Goal: Task Accomplishment & Management: Manage account settings

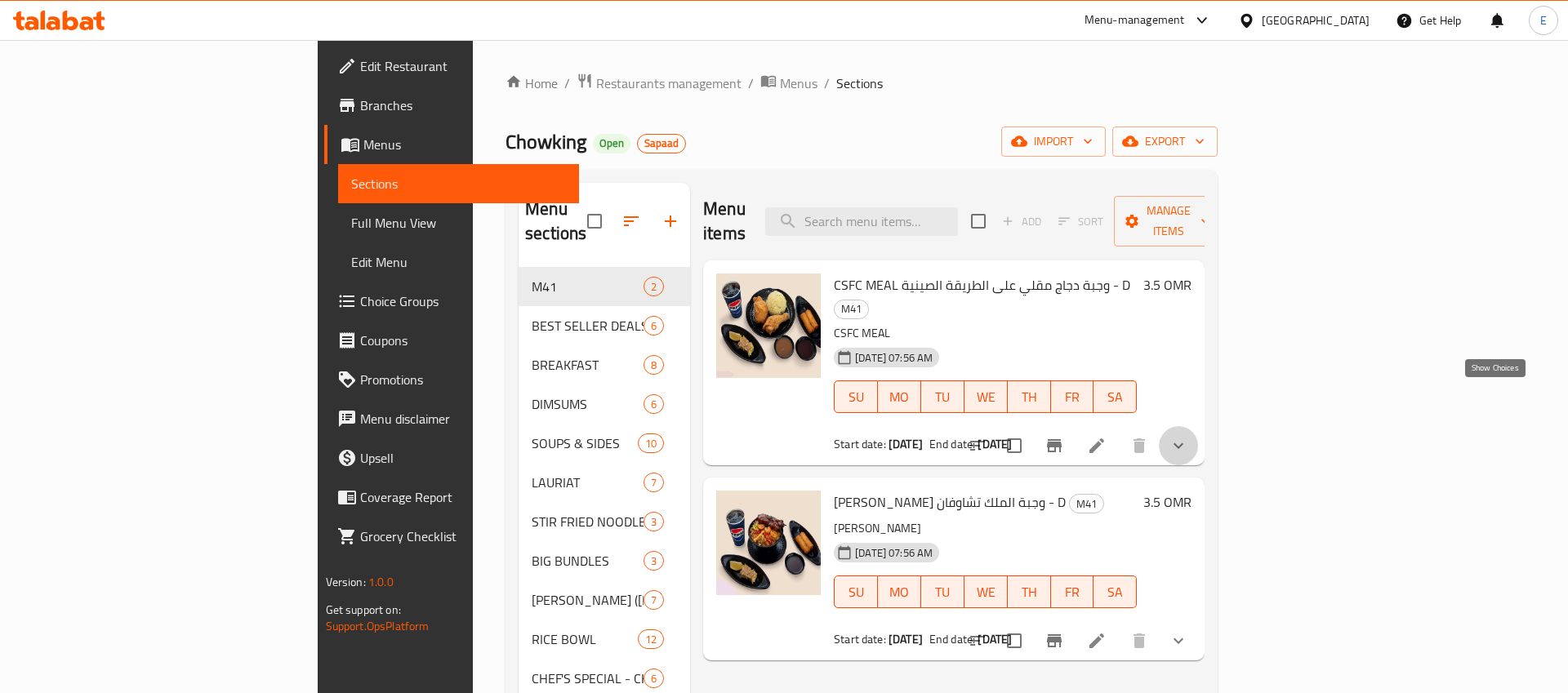
click at [1188, 436] on icon "show more" at bounding box center [1178, 445] width 19 height 19
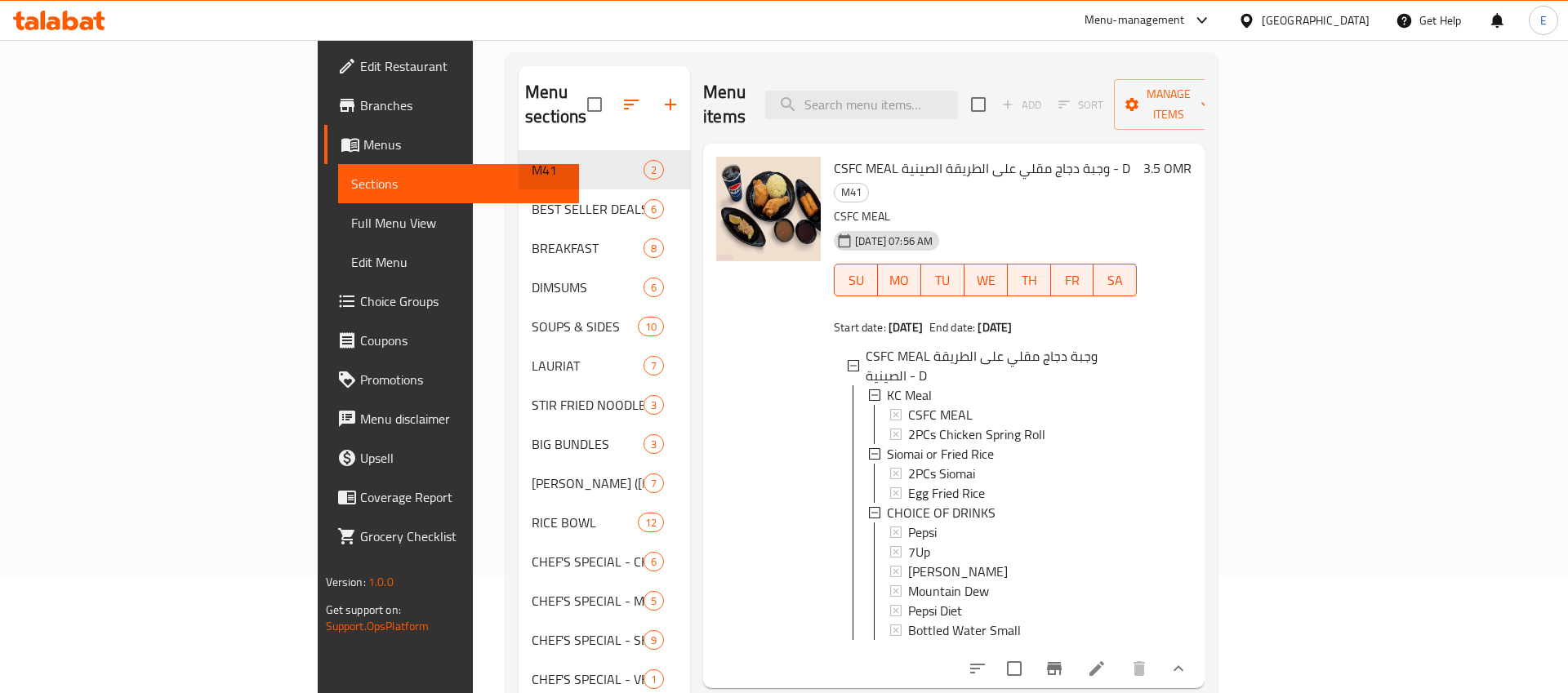
scroll to position [120, 0]
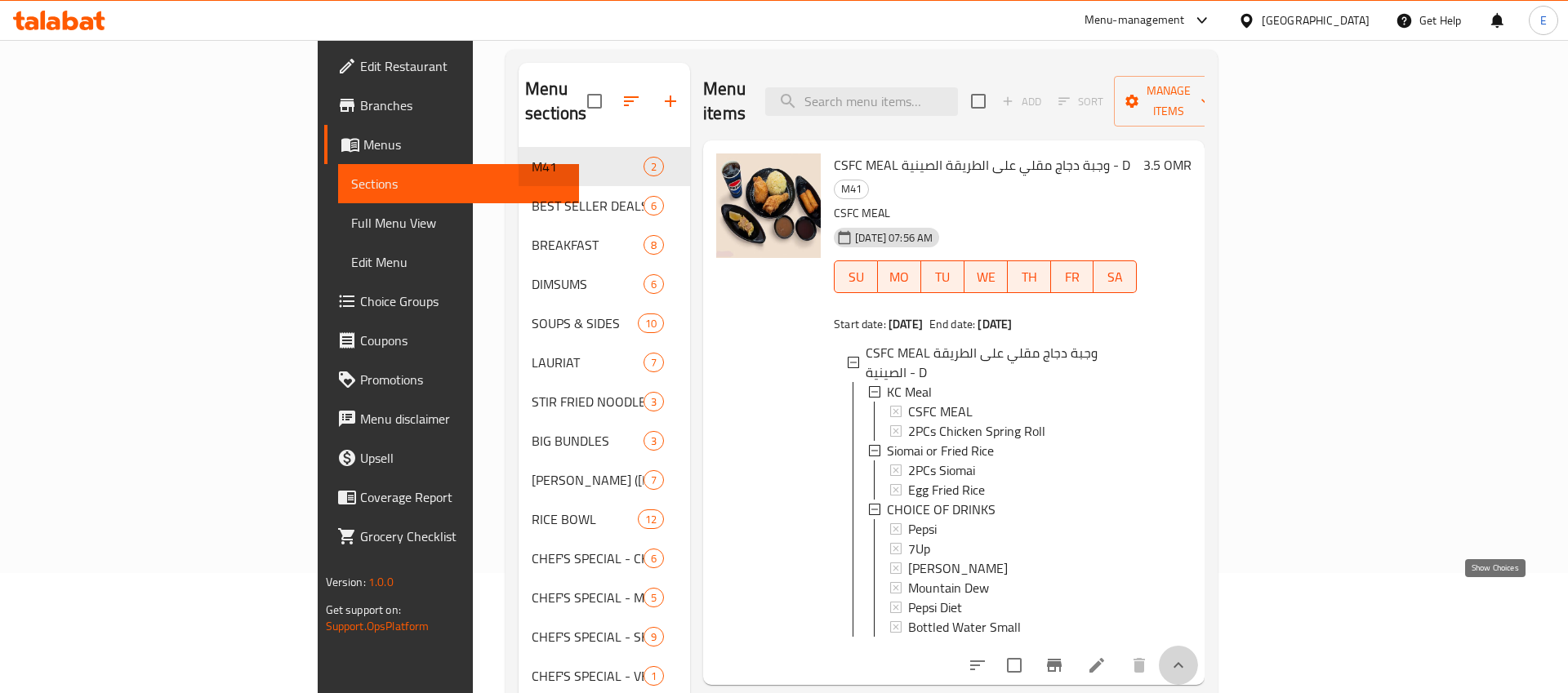
click at [1184, 663] on icon "show more" at bounding box center [1179, 665] width 10 height 6
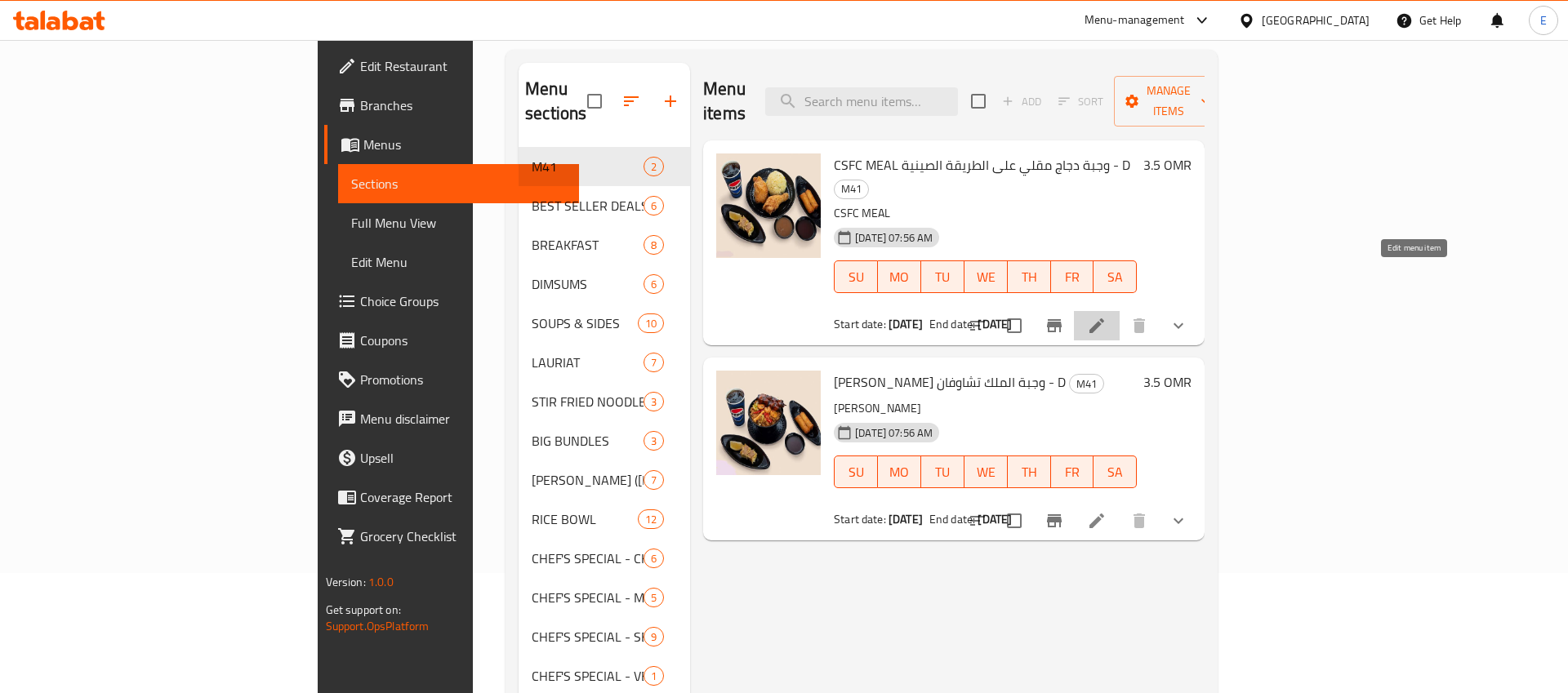
click at [1107, 316] on icon at bounding box center [1097, 326] width 19 height 19
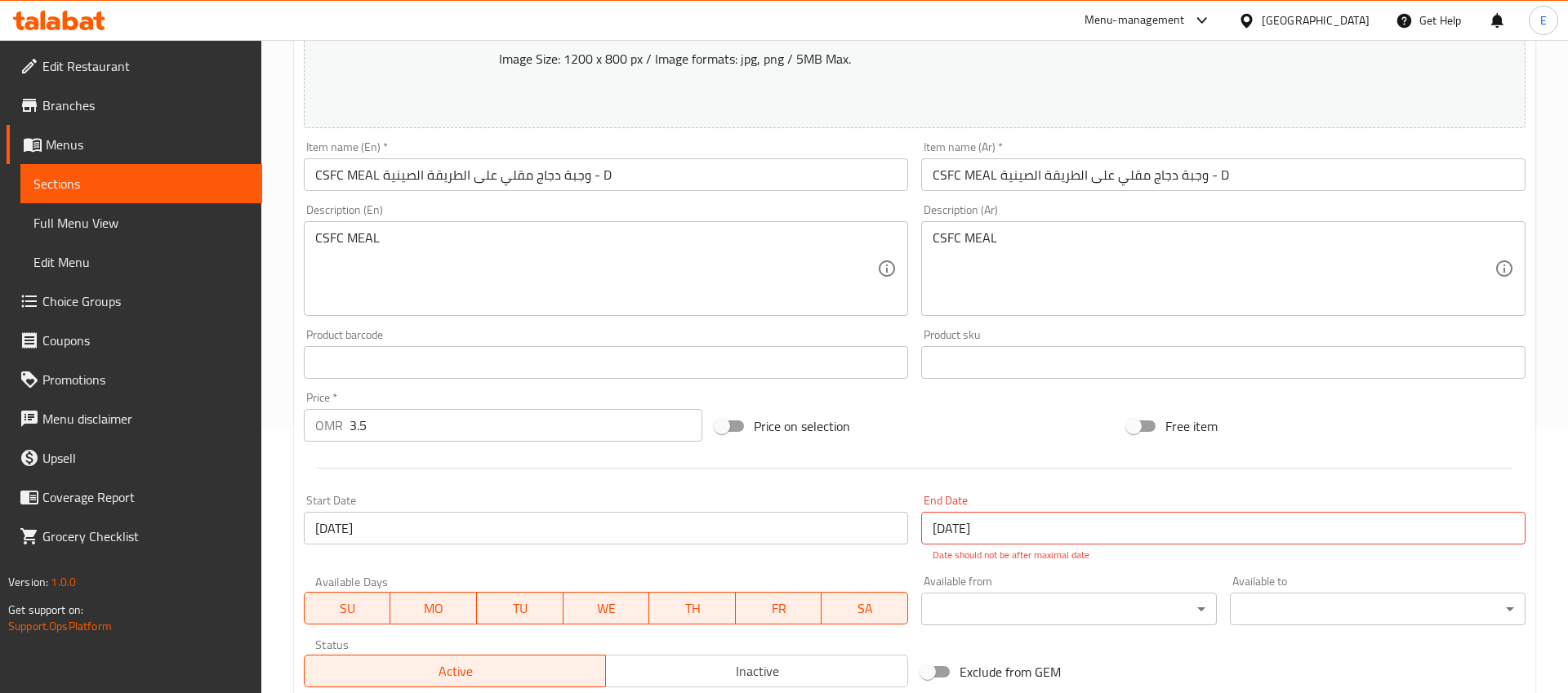
scroll to position [263, 0]
click at [87, 173] on link "Sections" at bounding box center [141, 184] width 242 height 39
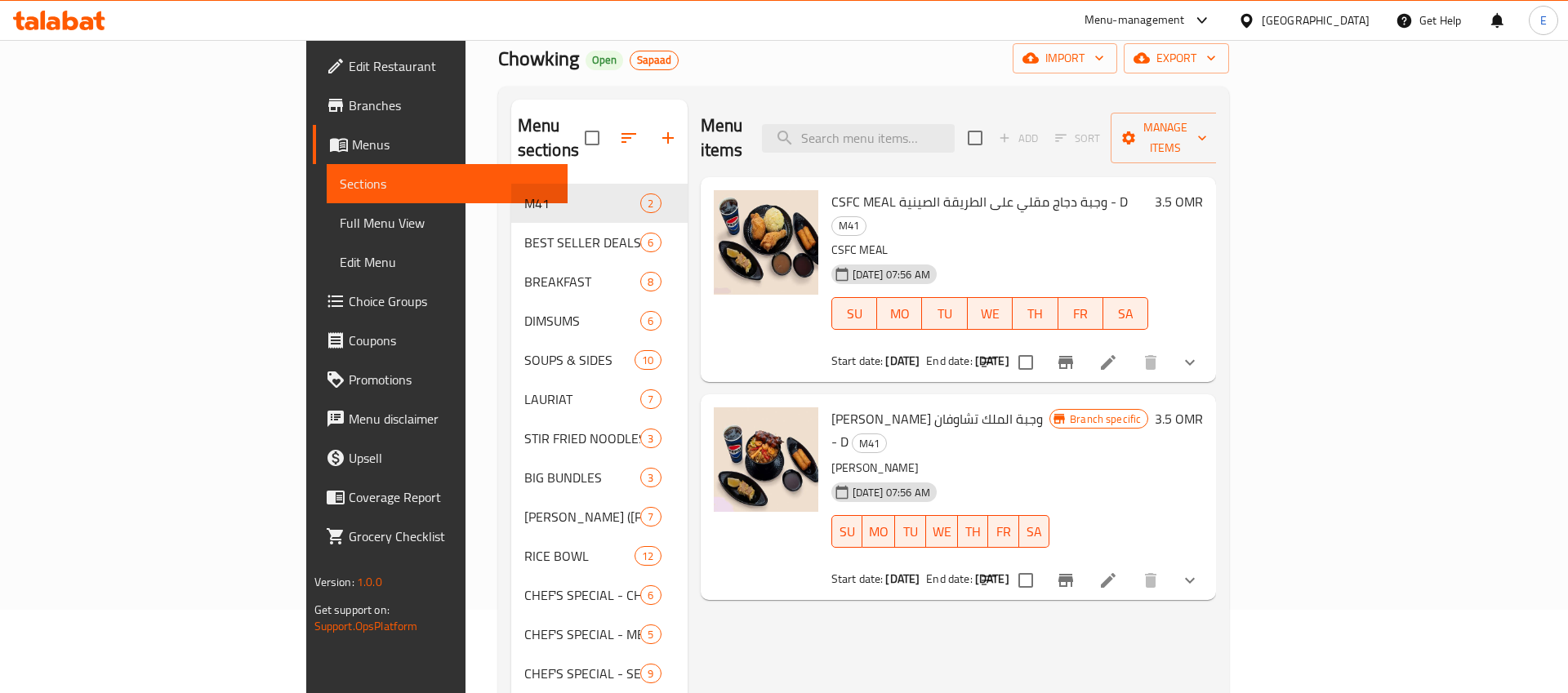
scroll to position [85, 0]
click at [1073, 573] on icon "Branch-specific-item" at bounding box center [1065, 579] width 14 height 13
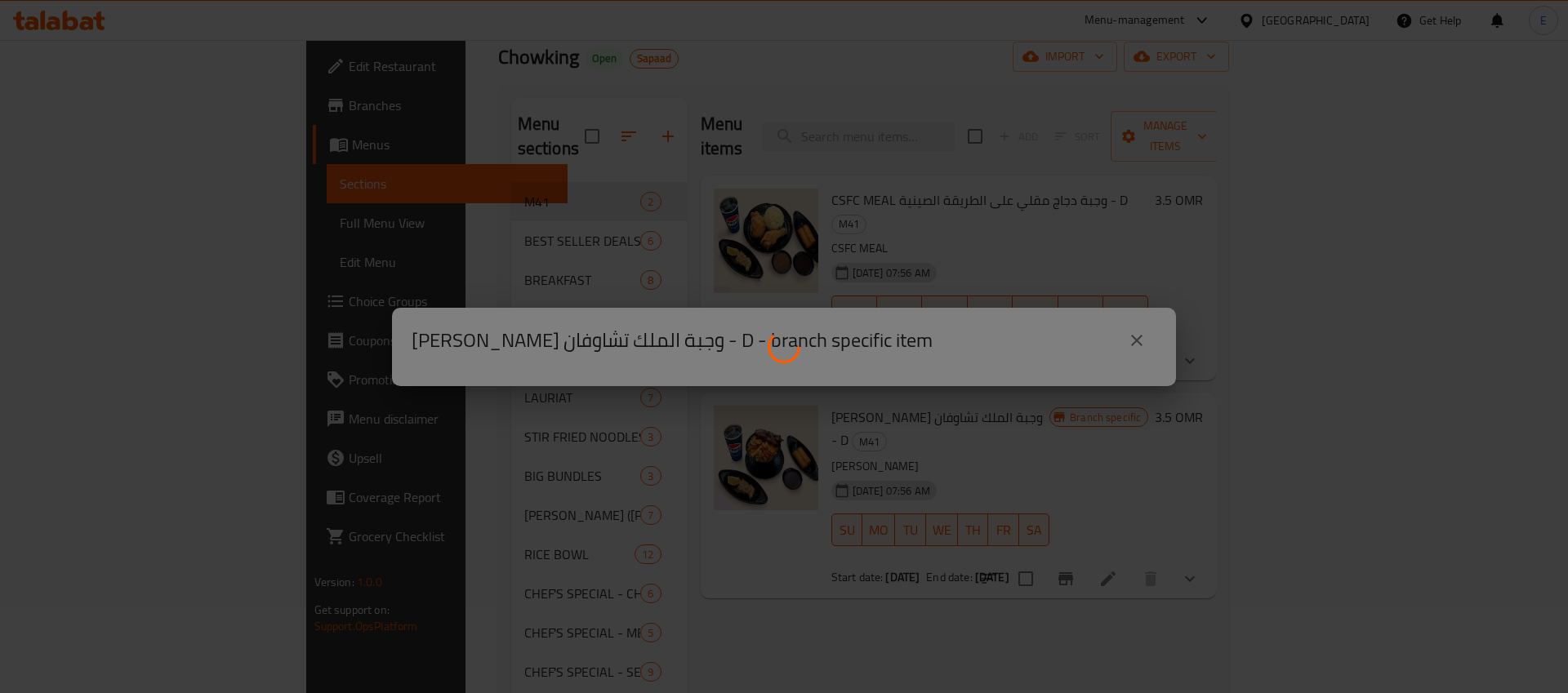
click at [1138, 339] on div at bounding box center [784, 346] width 1568 height 693
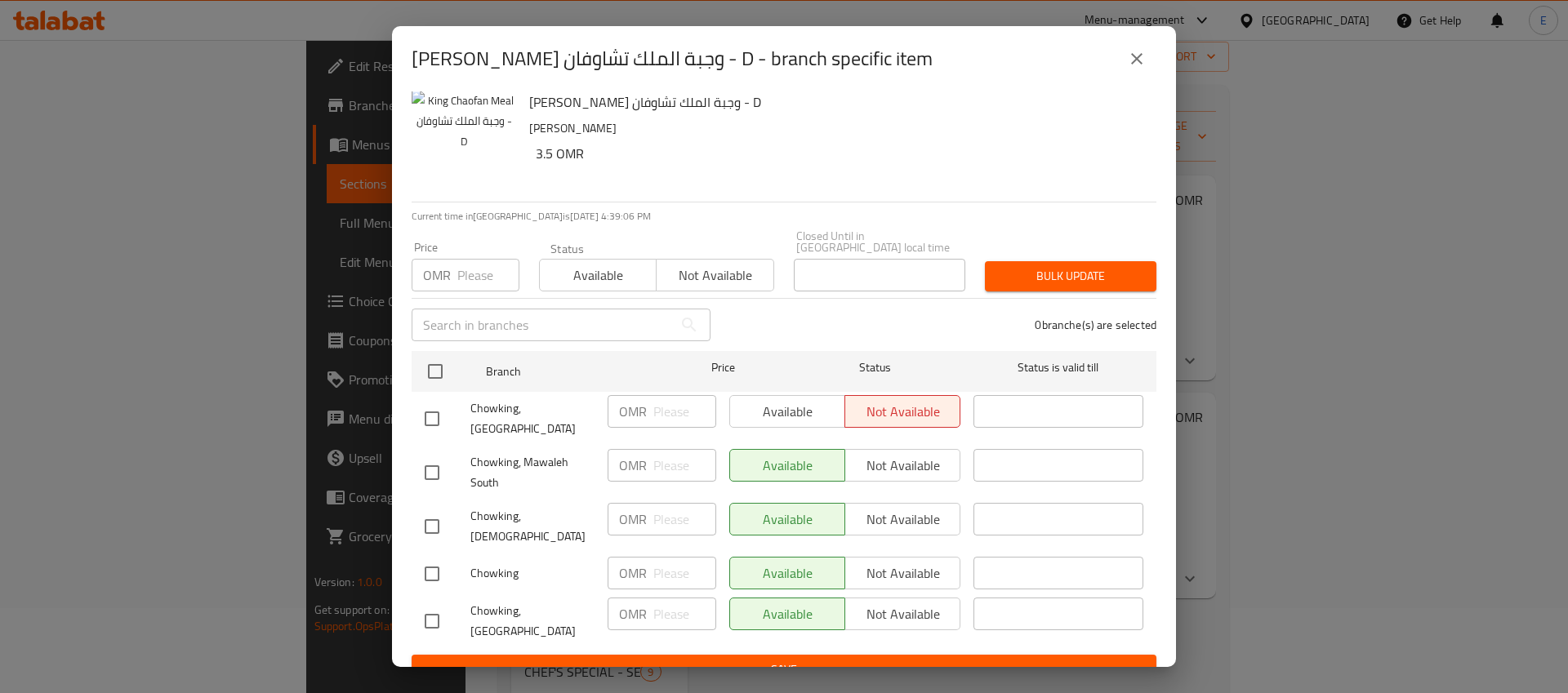
scroll to position [0, 0]
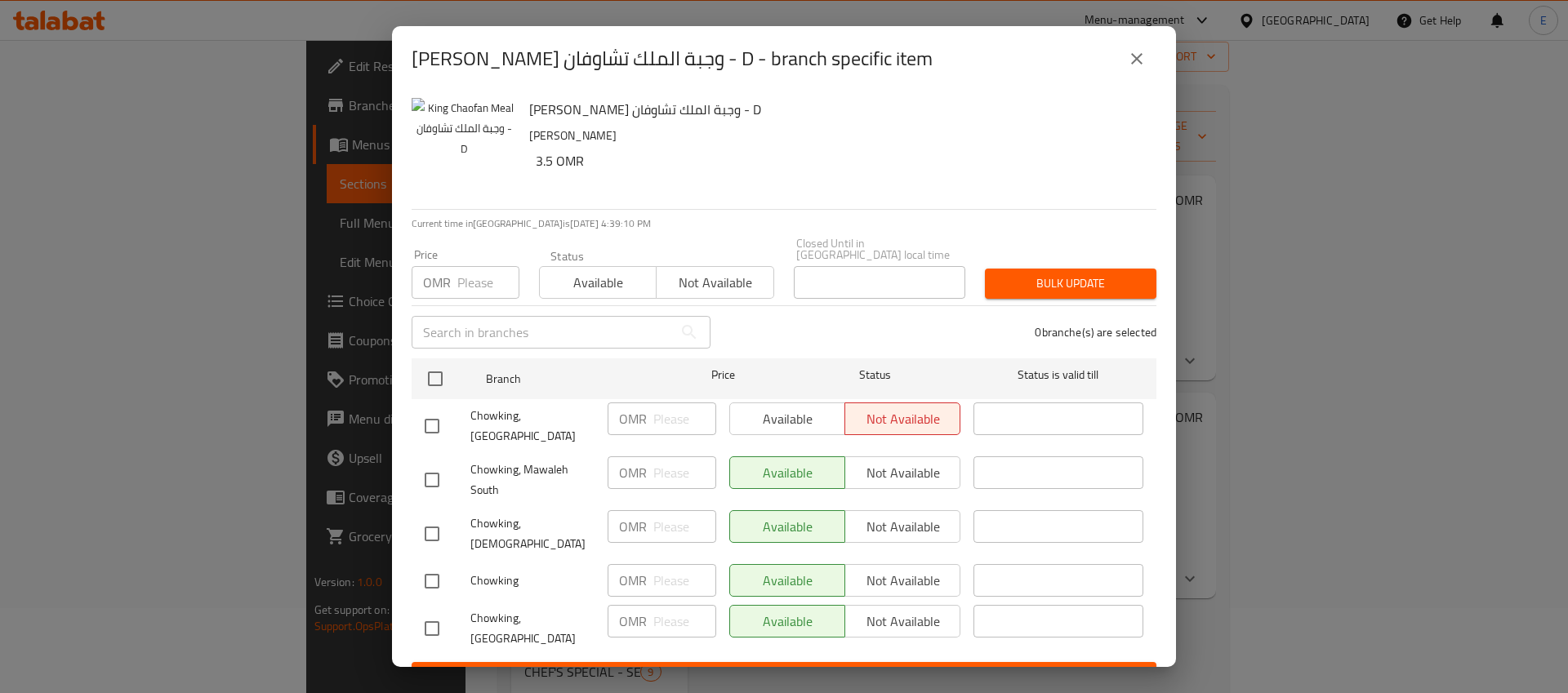
click at [1242, 370] on div "[PERSON_NAME] وجبة الملك تشاوفان - D - branch specific item [PERSON_NAME] وجبة …" at bounding box center [784, 346] width 1568 height 693
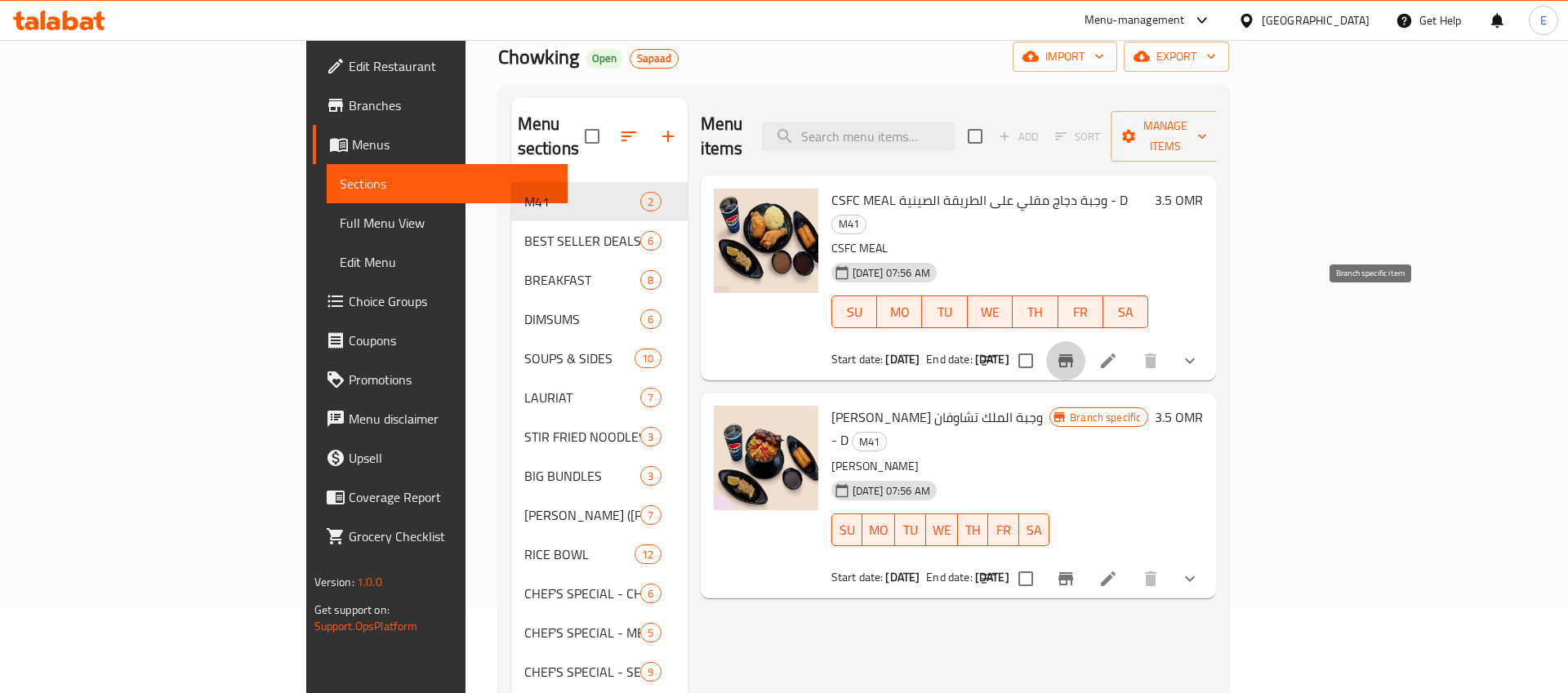
click at [1086, 341] on button "Branch-specific-item" at bounding box center [1065, 360] width 39 height 39
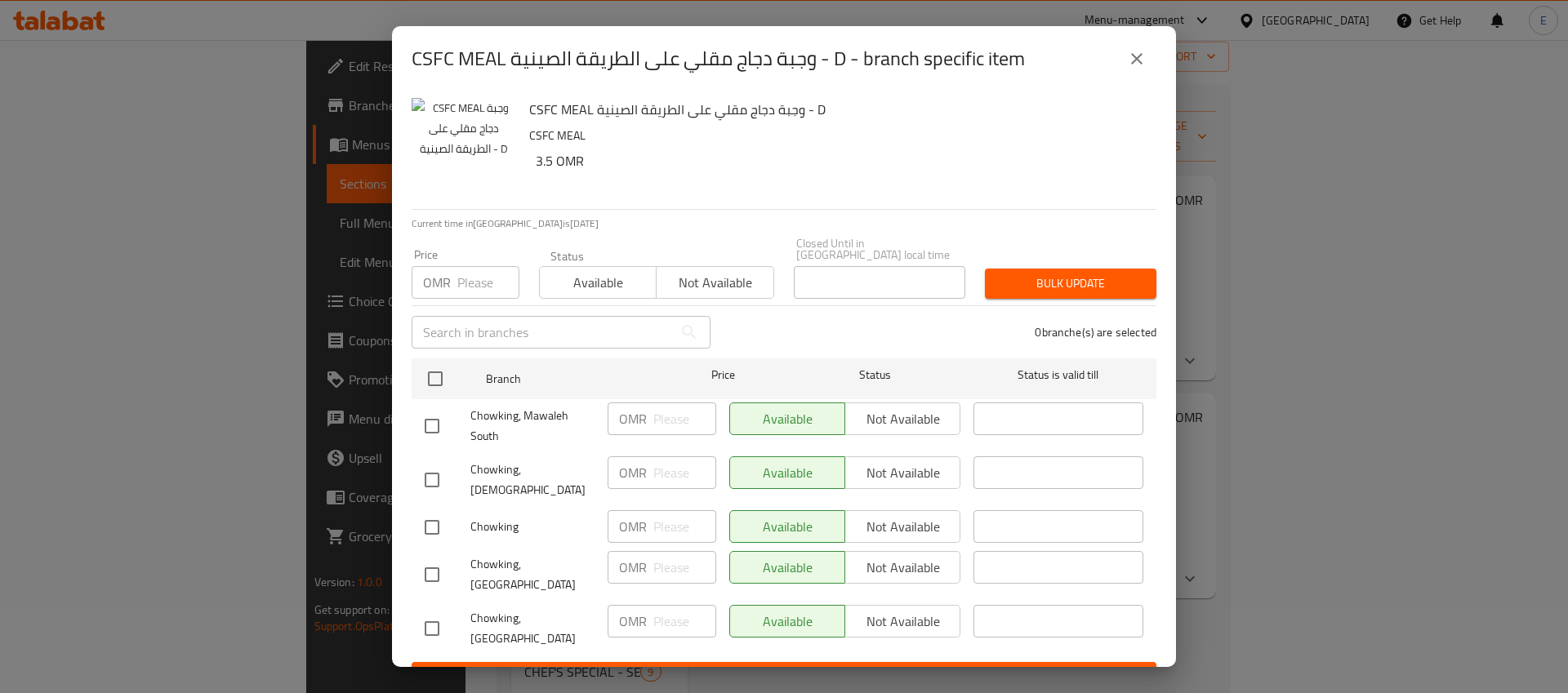
scroll to position [8, 0]
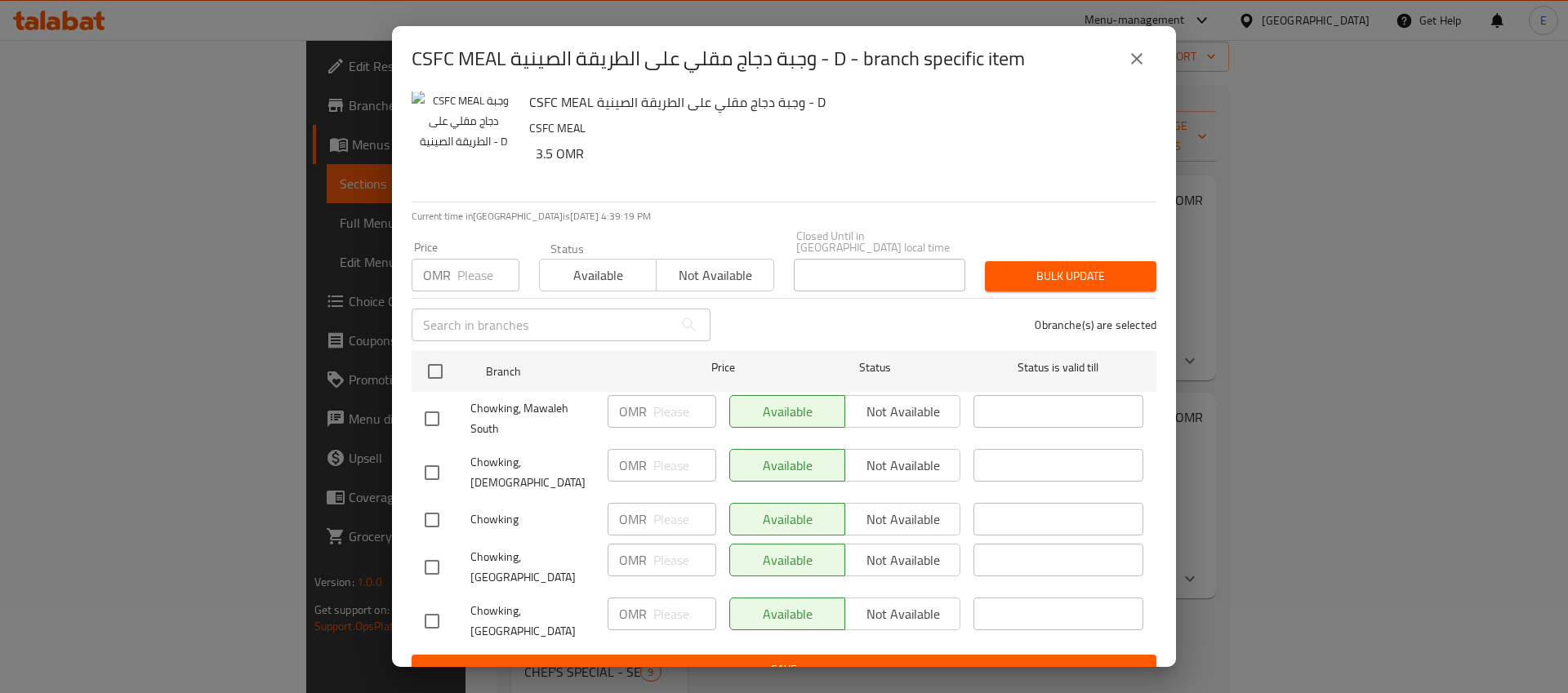
click at [1142, 64] on icon "close" at bounding box center [1136, 58] width 19 height 19
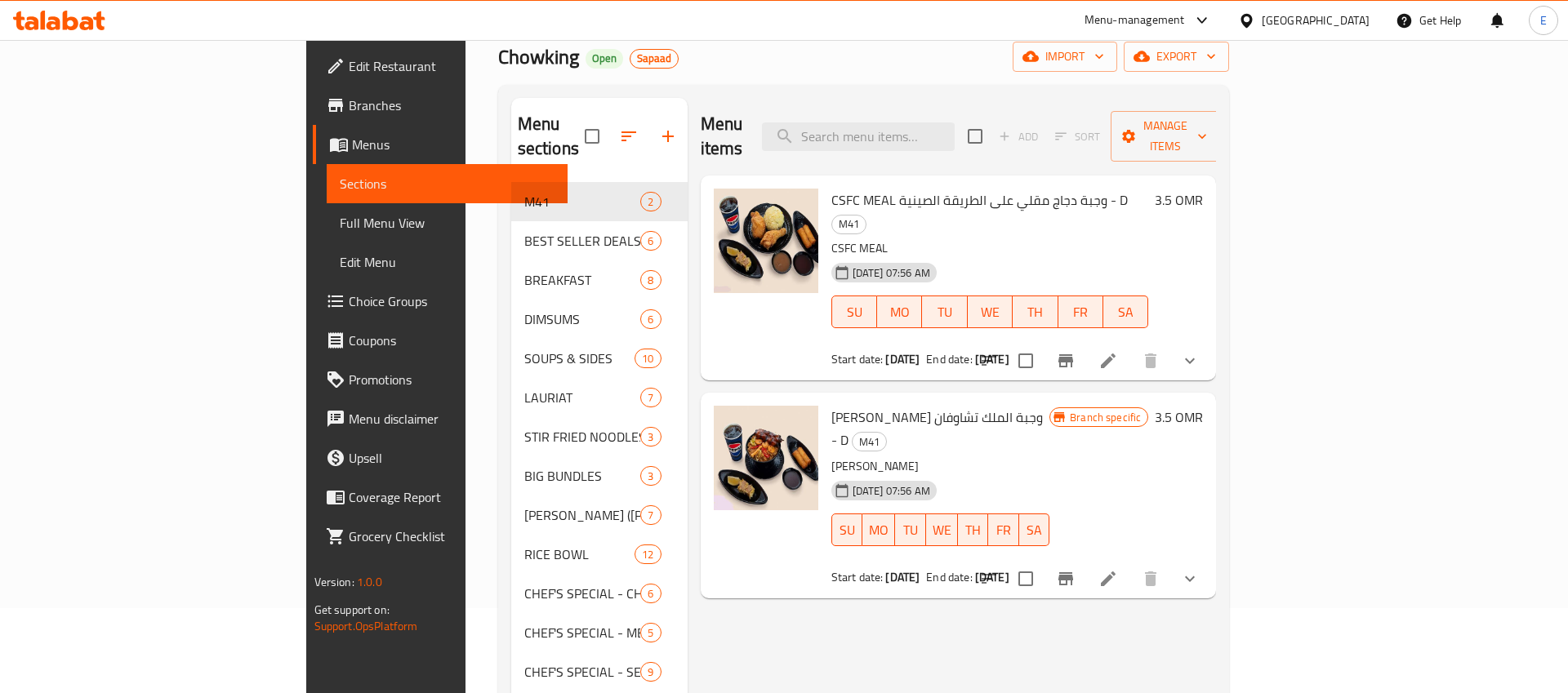
click at [1209, 341] on button "show more" at bounding box center [1190, 360] width 39 height 39
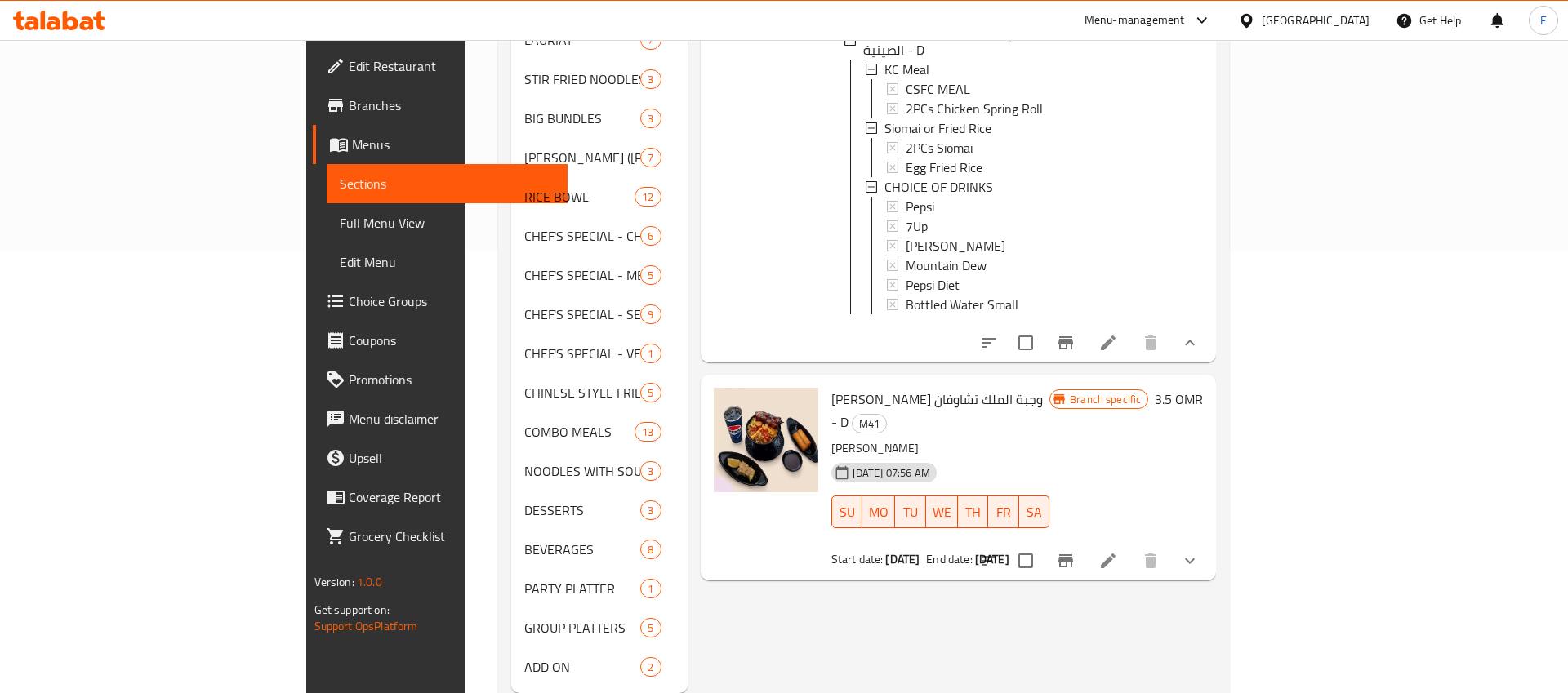
scroll to position [464, 0]
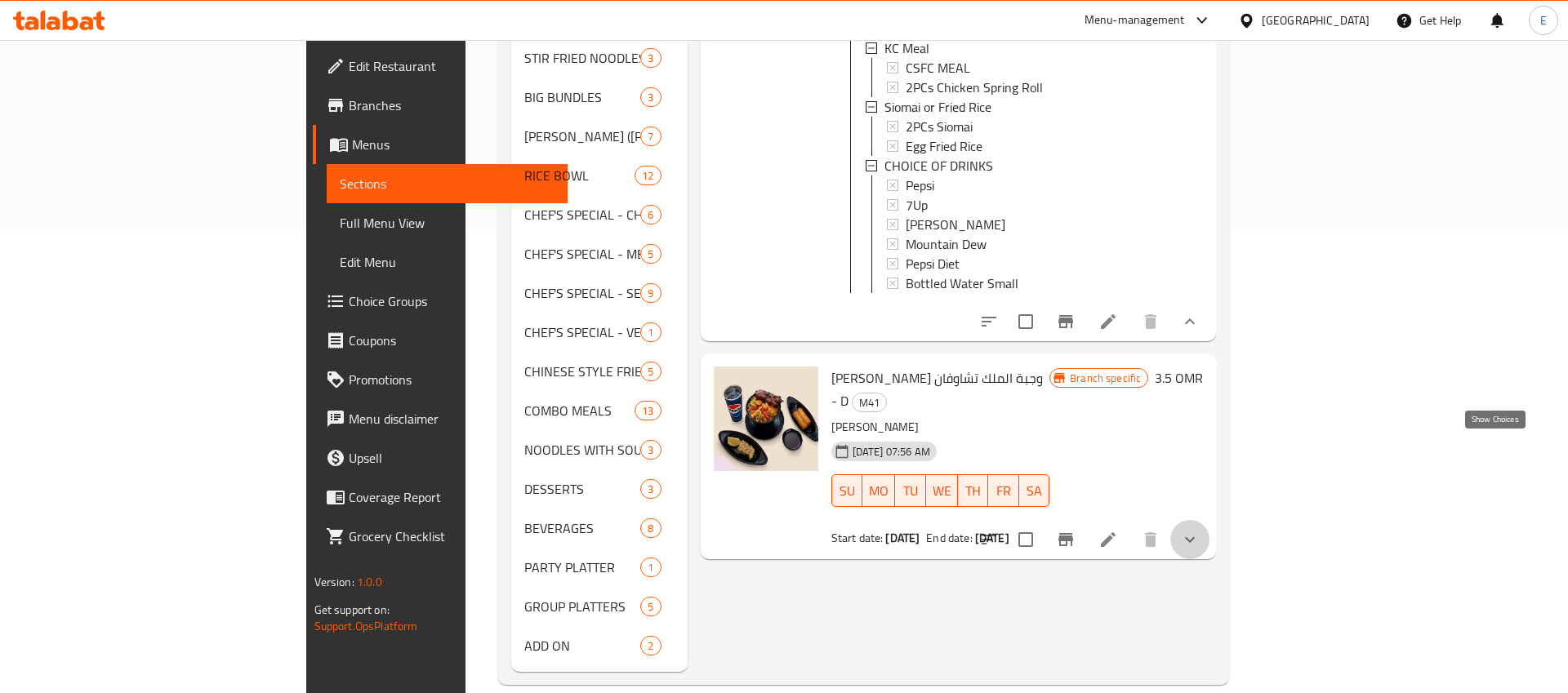
click at [1200, 530] on icon "show more" at bounding box center [1190, 539] width 19 height 19
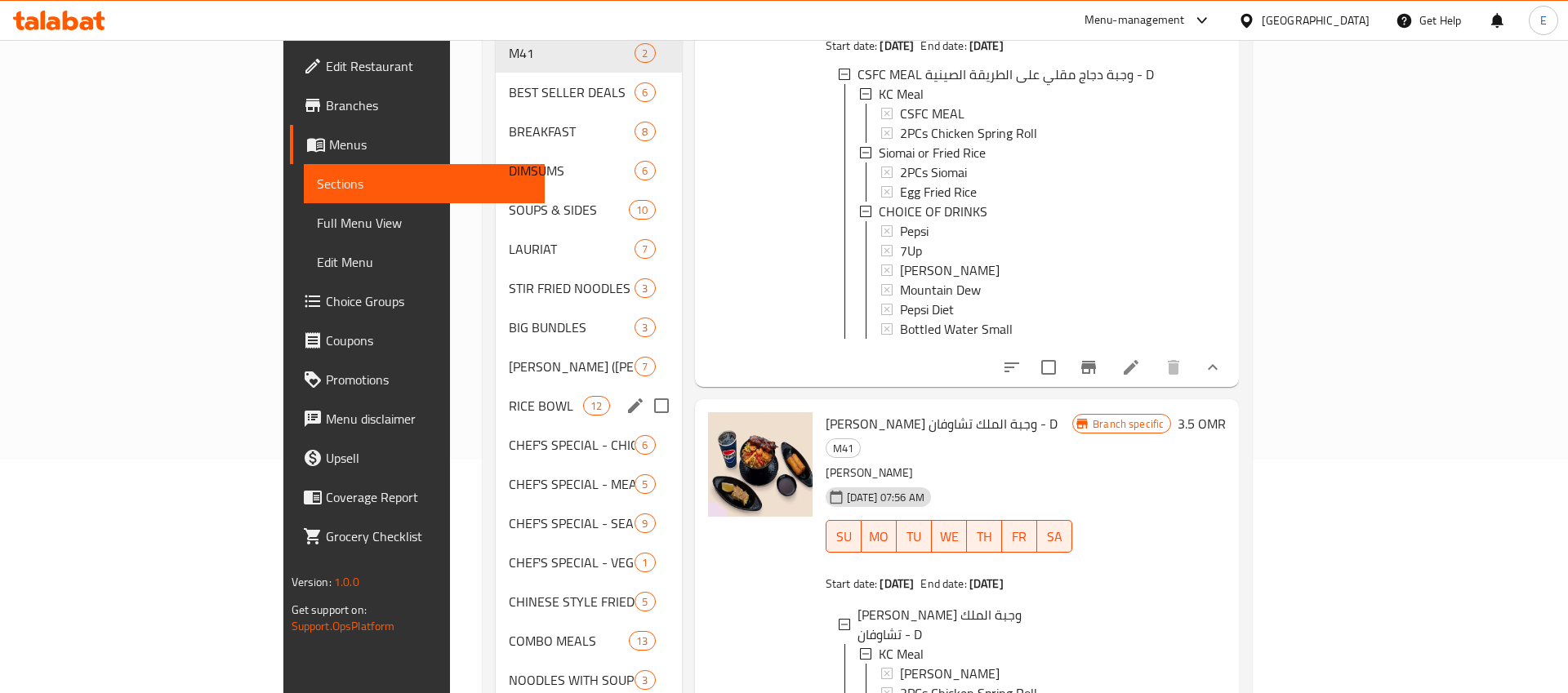
scroll to position [0, 0]
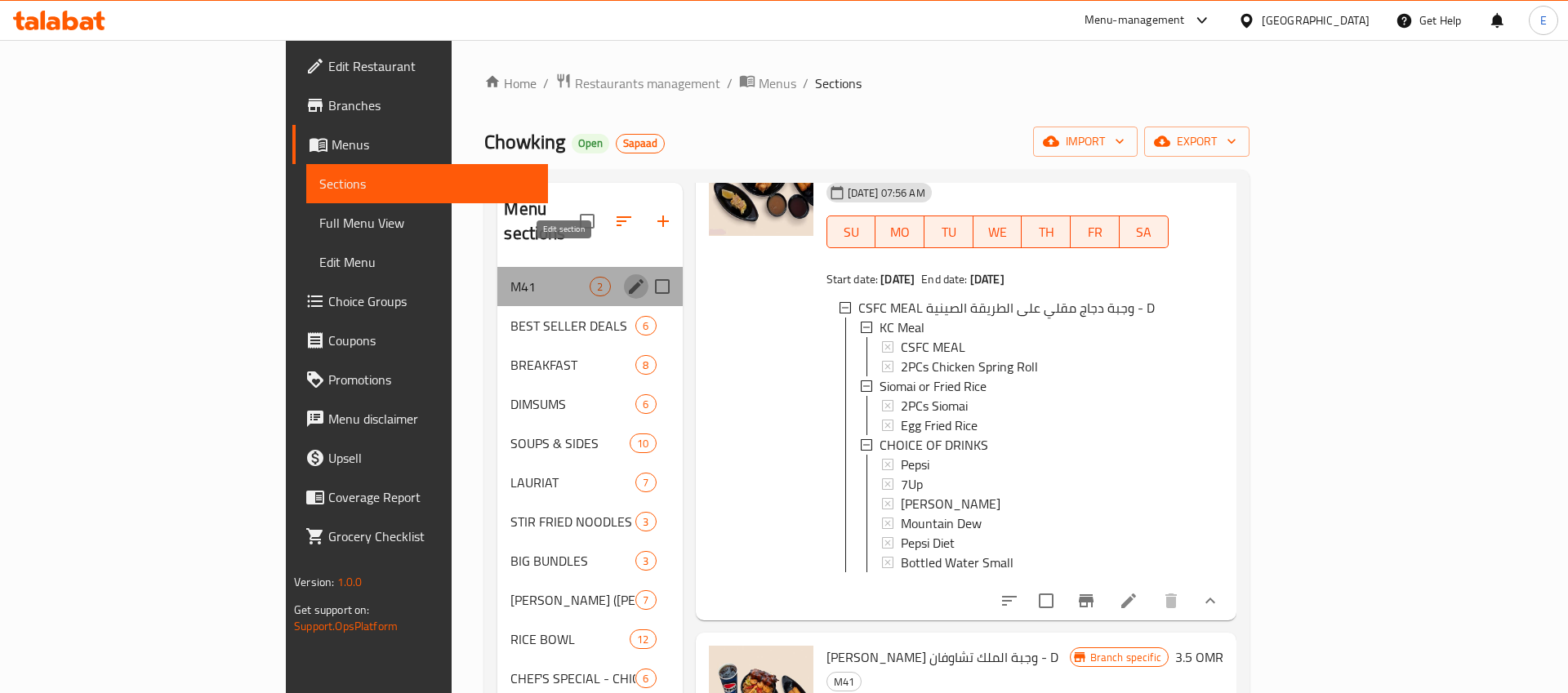
click at [629, 279] on icon "edit" at bounding box center [635, 286] width 14 height 14
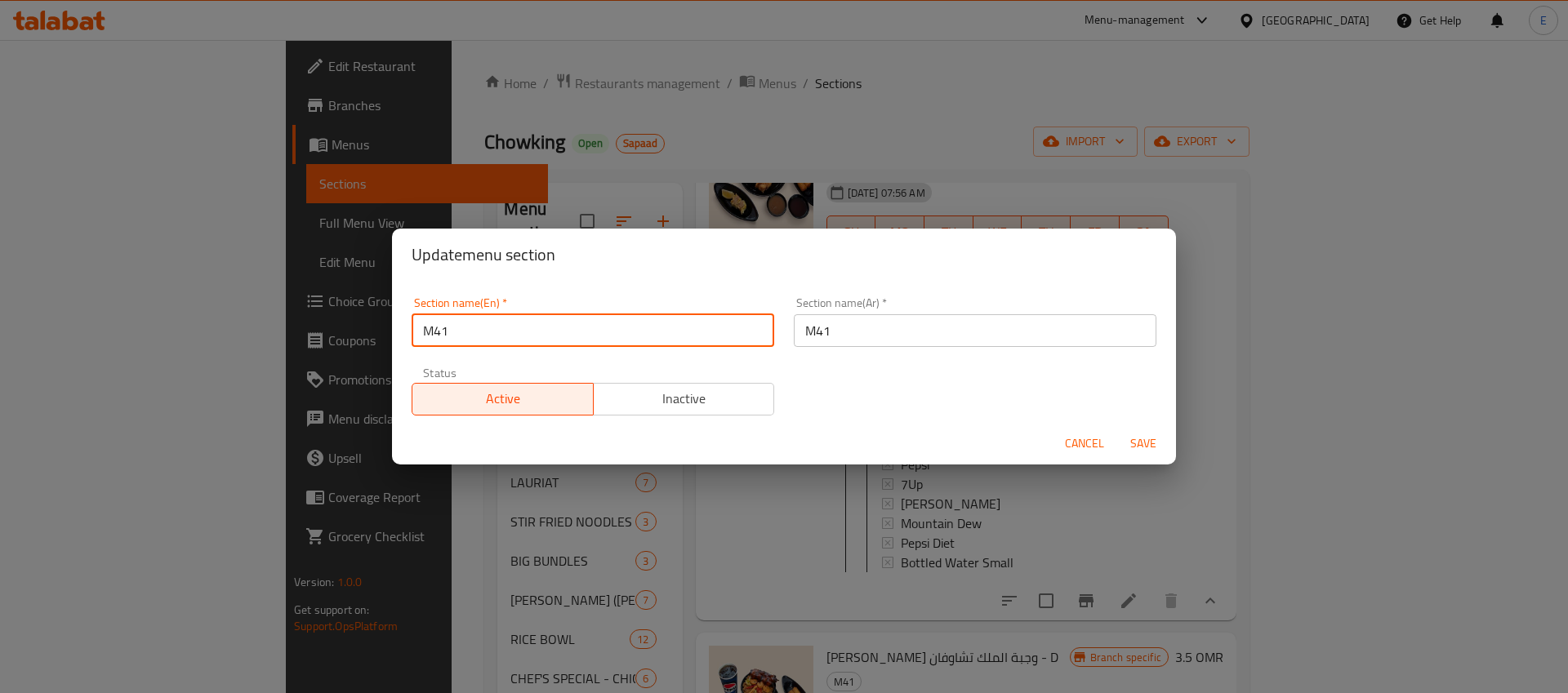
click at [500, 333] on input "M41" at bounding box center [592, 331] width 363 height 33
click at [872, 338] on input "M41" at bounding box center [975, 331] width 363 height 33
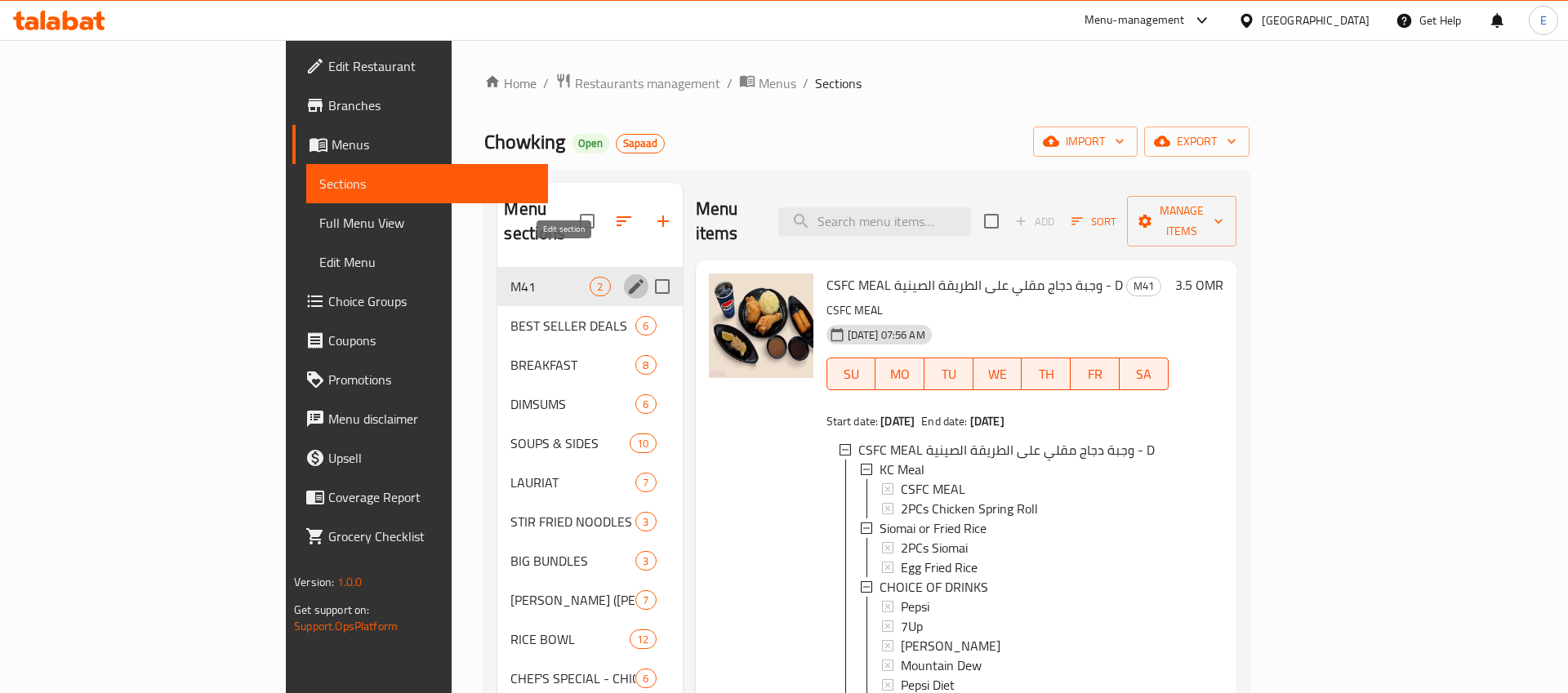
scroll to position [1, 0]
click at [841, 327] on span "[DATE] 07:56 AM" at bounding box center [886, 334] width 91 height 15
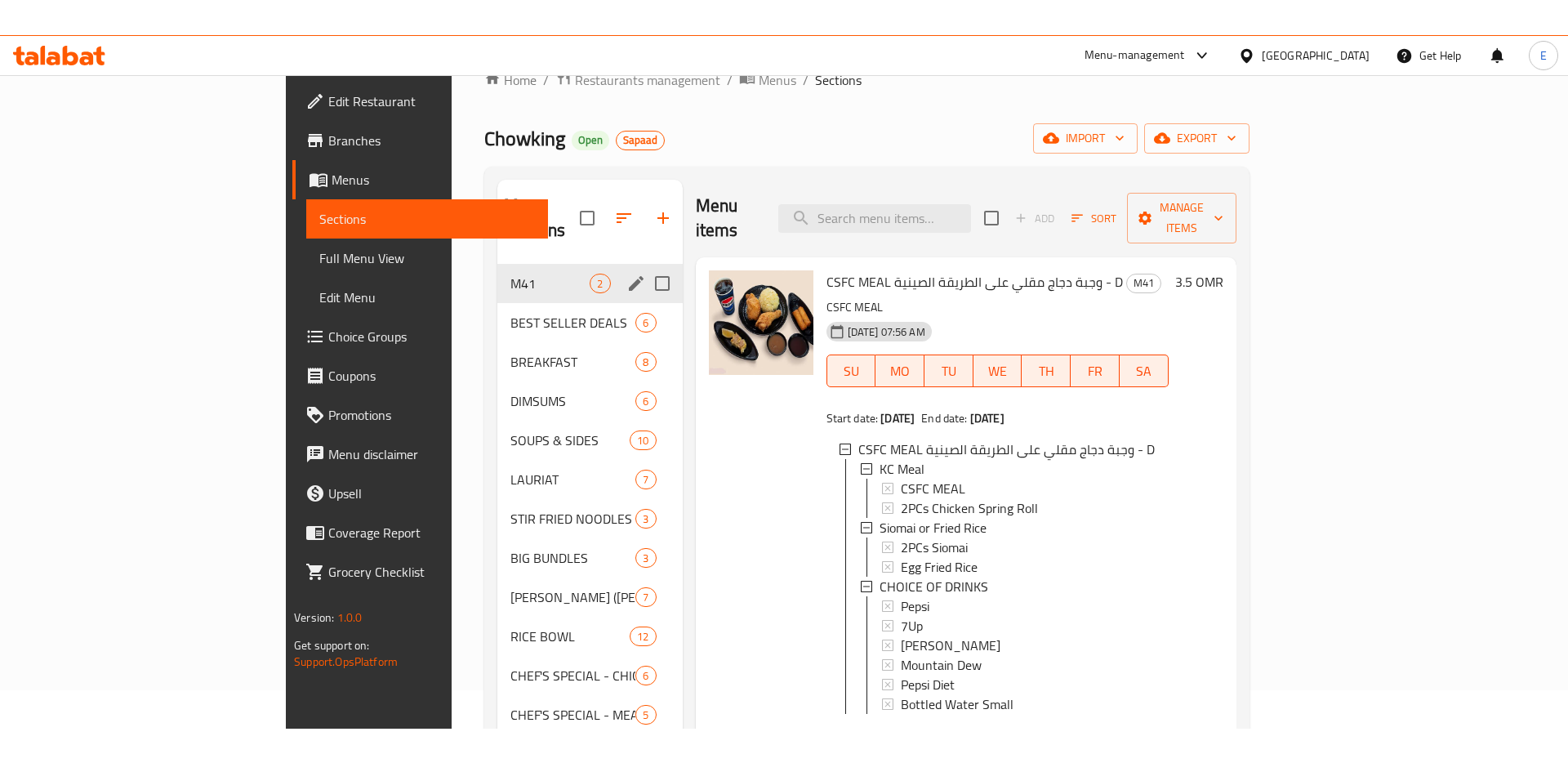
scroll to position [0, 0]
